Goal: Information Seeking & Learning: Learn about a topic

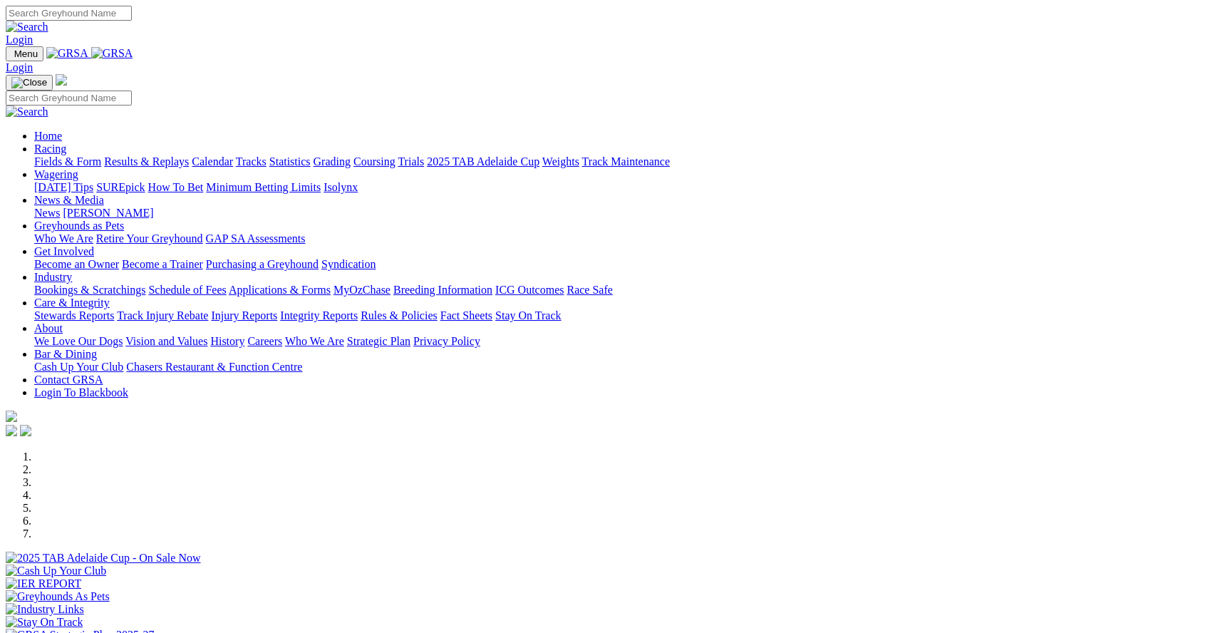
scroll to position [634, 0]
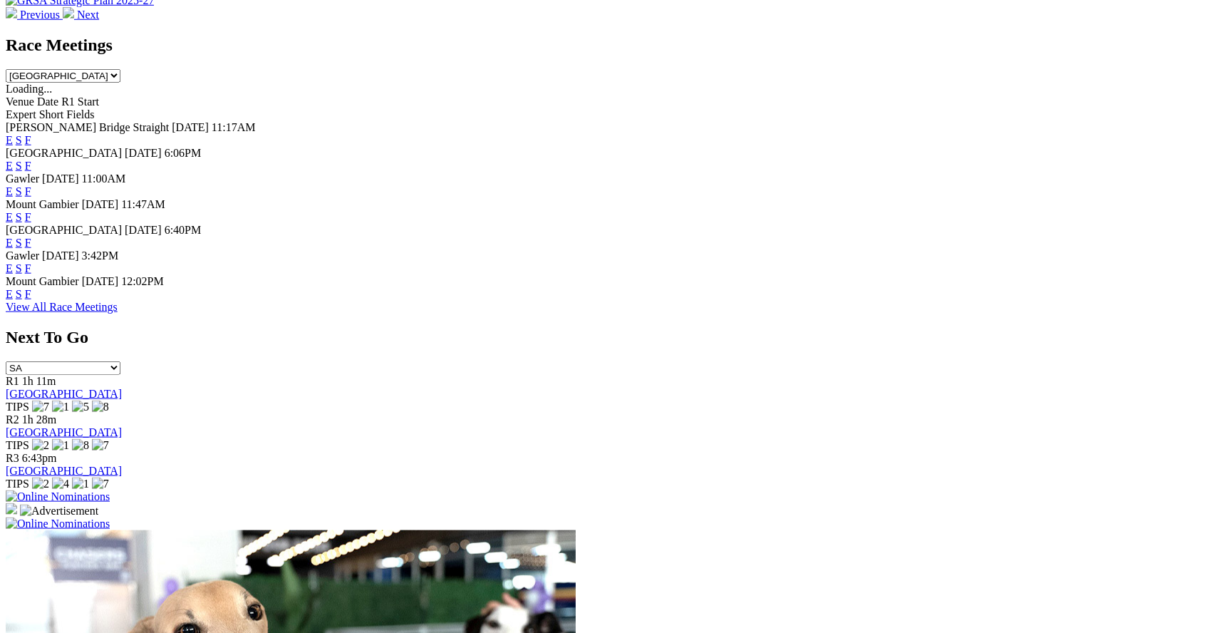
click at [31, 274] on link "F" at bounding box center [28, 268] width 6 height 12
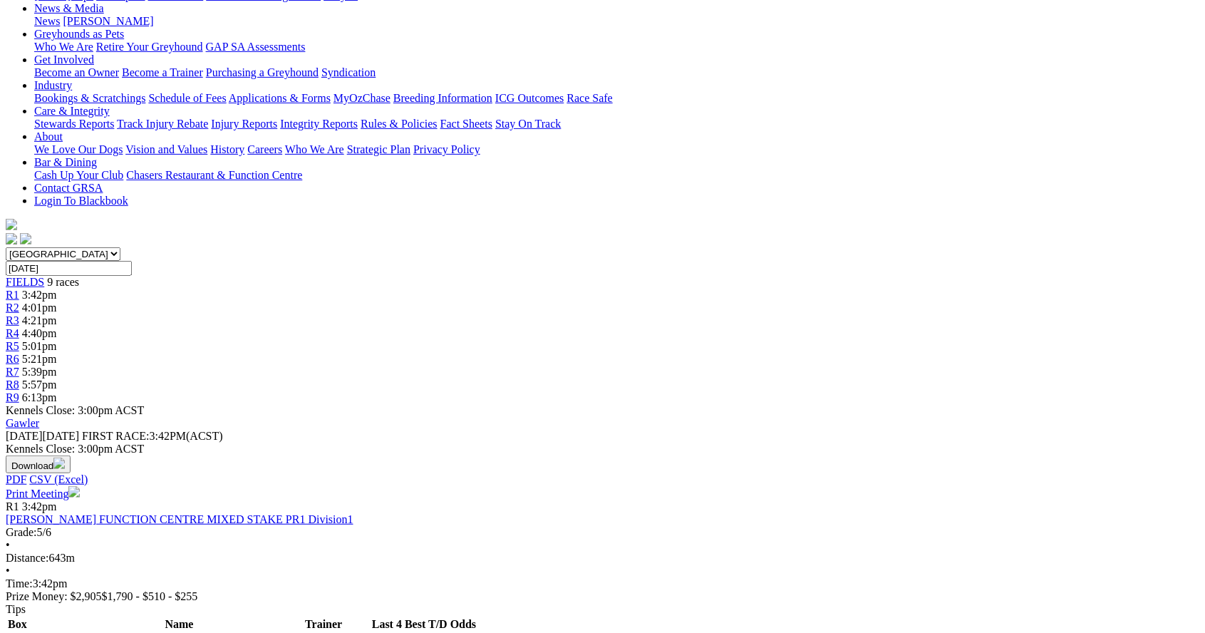
scroll to position [220, 0]
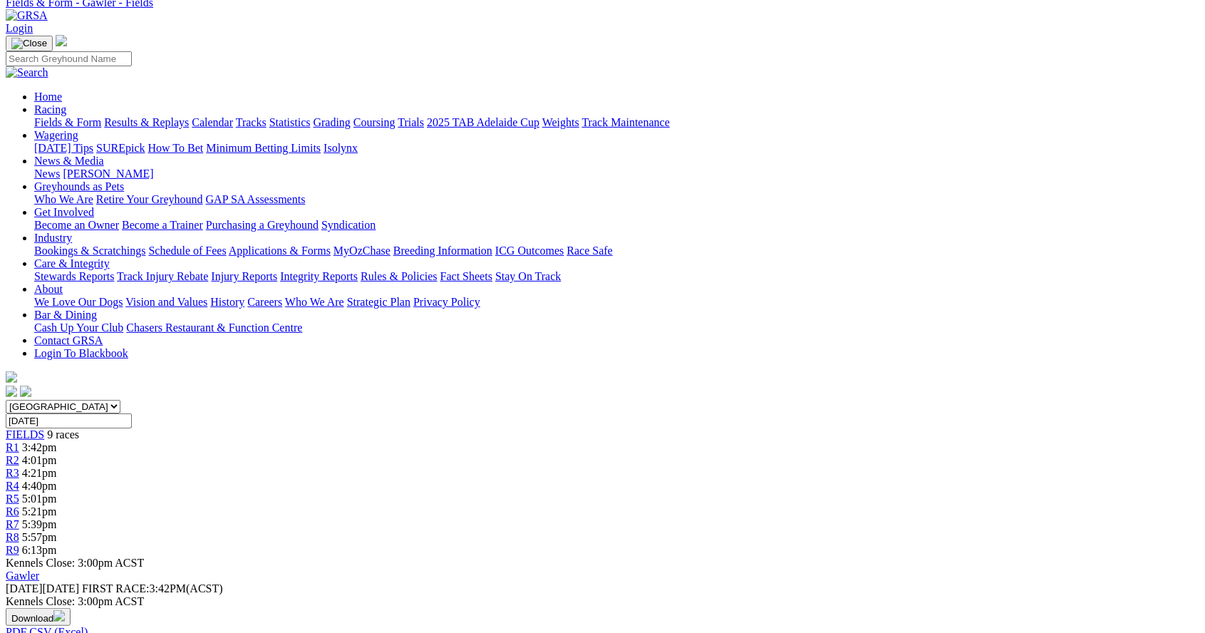
scroll to position [0, 0]
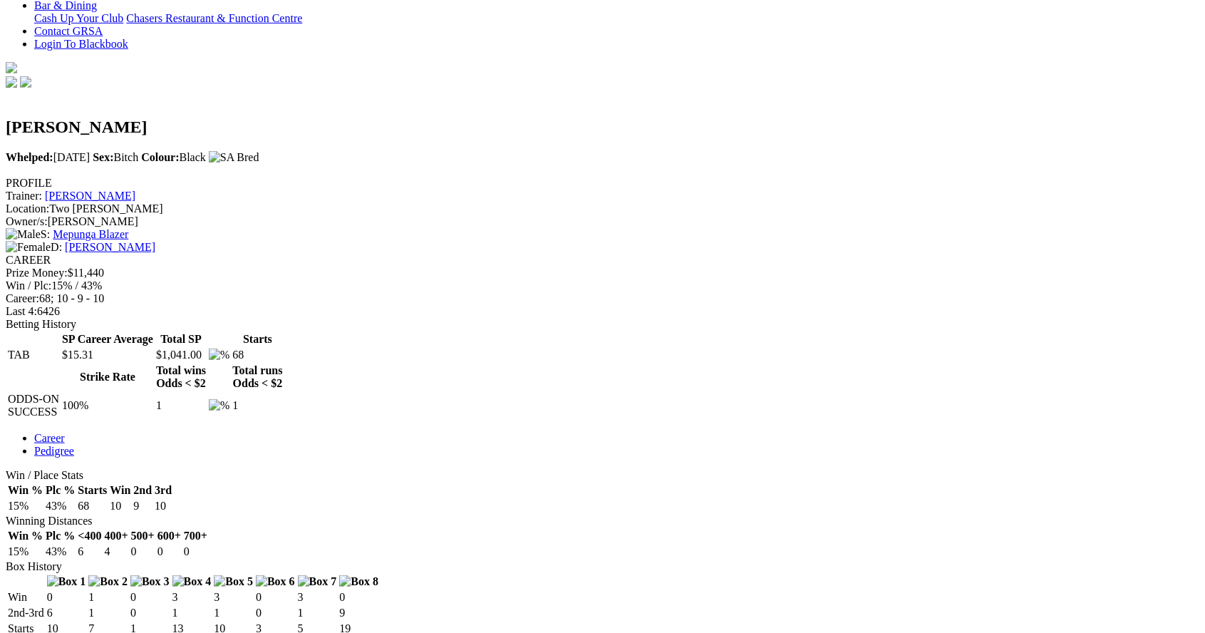
scroll to position [375, 0]
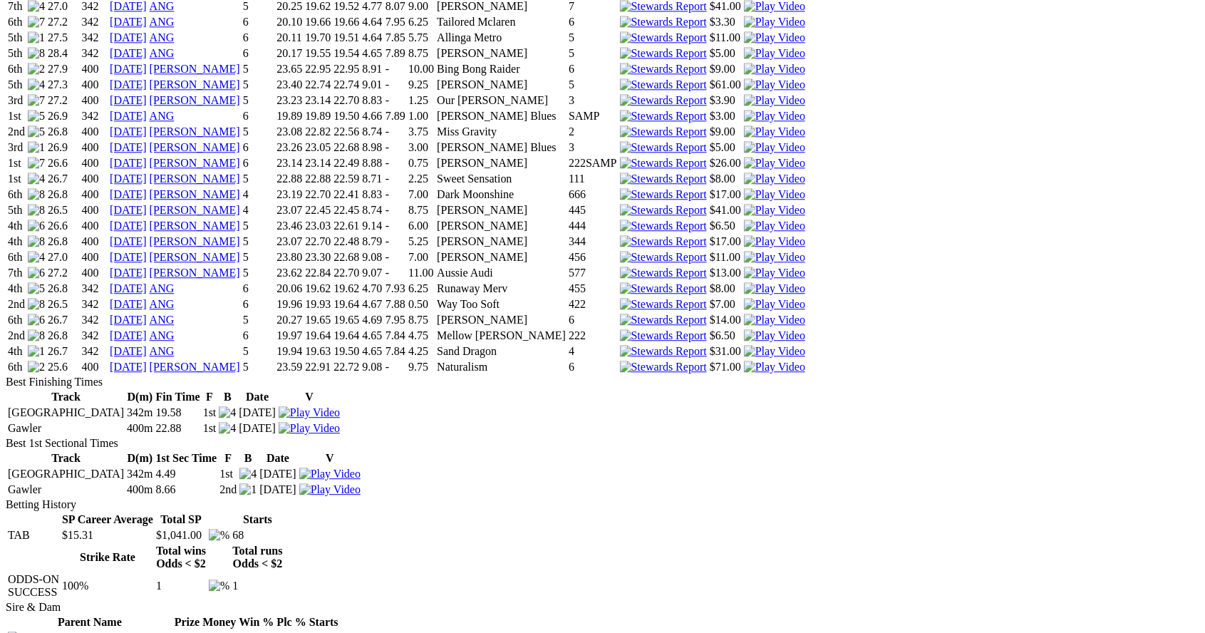
scroll to position [1763, 0]
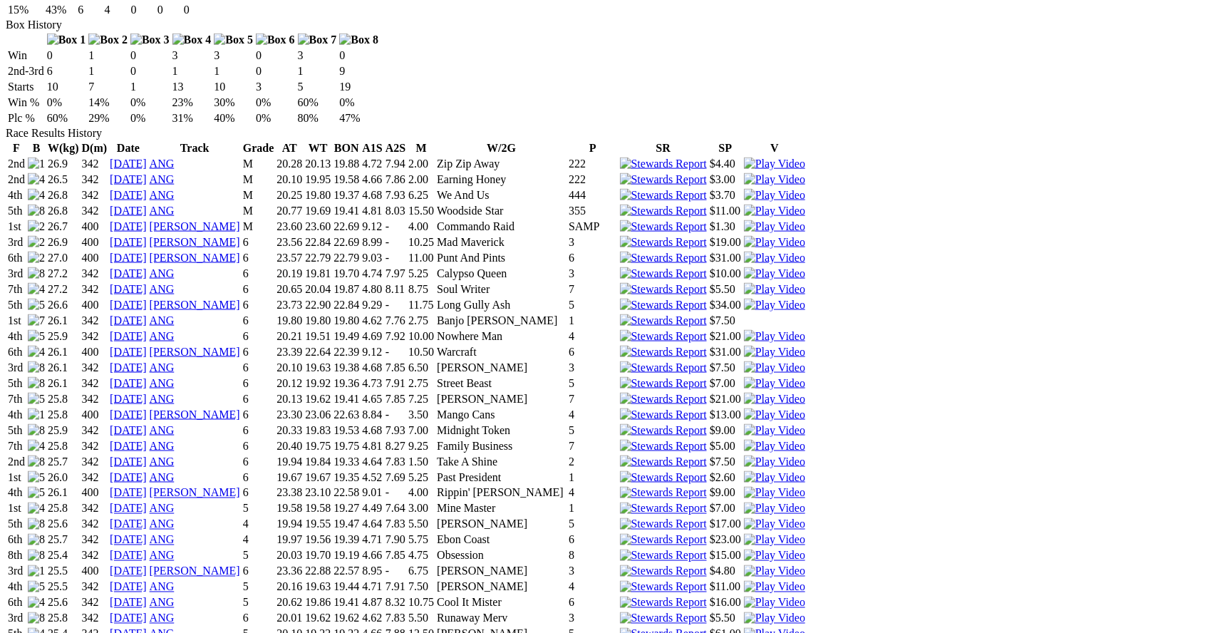
scroll to position [915, 0]
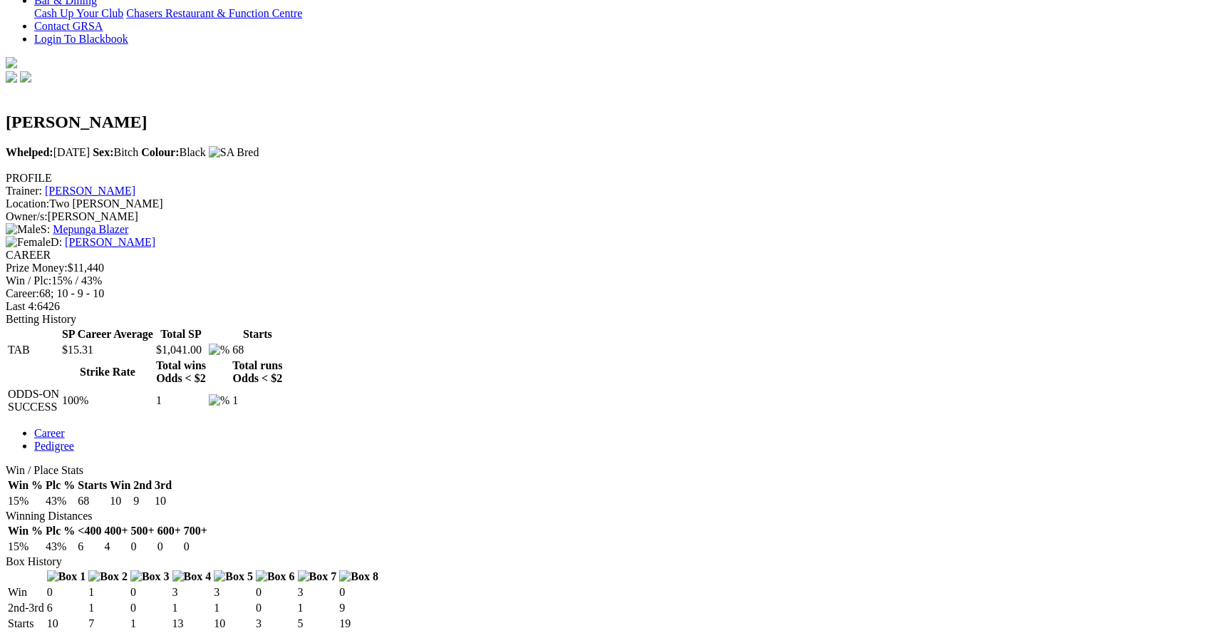
scroll to position [374, 0]
